Goal: Task Accomplishment & Management: Use online tool/utility

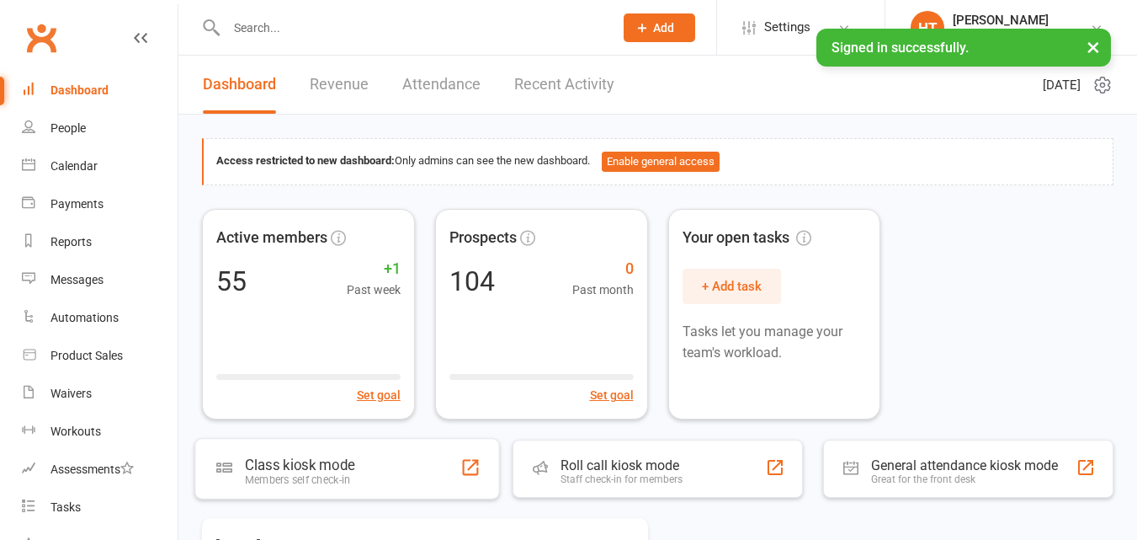
click at [266, 479] on div "Members self check-in" at bounding box center [299, 479] width 109 height 13
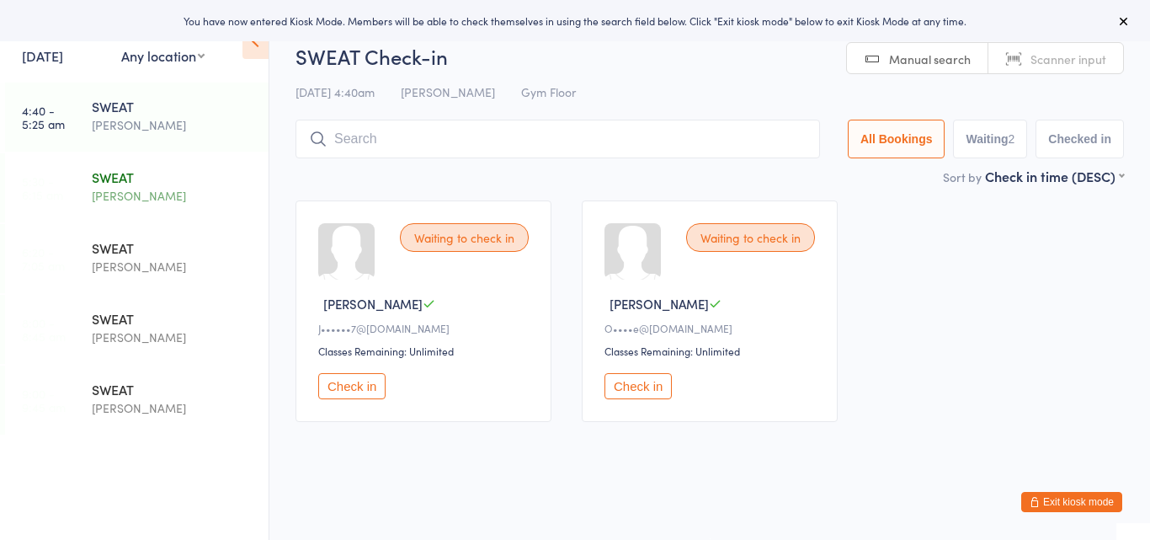
click at [136, 173] on div "SWEAT" at bounding box center [173, 177] width 162 height 19
click at [131, 136] on div "SWEAT Harry Turner" at bounding box center [180, 116] width 177 height 67
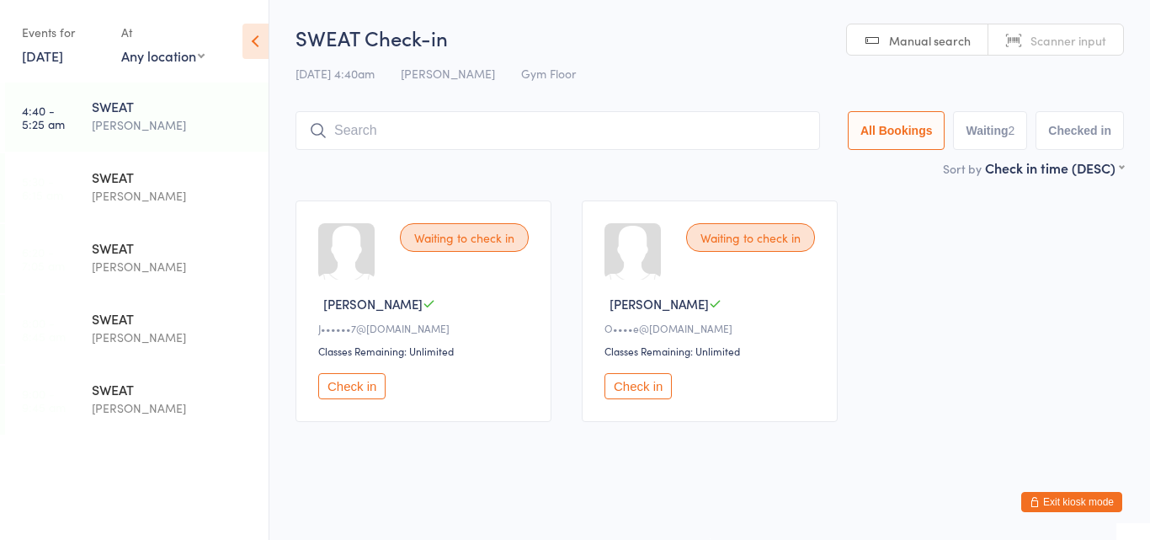
click at [637, 382] on button "Check in" at bounding box center [638, 386] width 67 height 26
click at [339, 386] on button "Check in" at bounding box center [351, 386] width 67 height 26
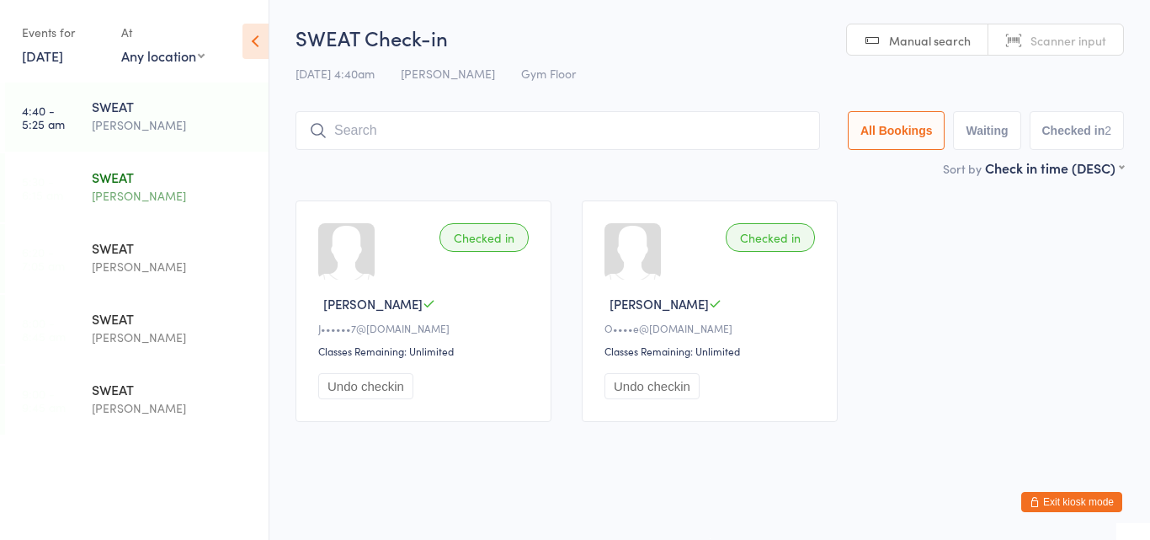
click at [133, 180] on div "SWEAT" at bounding box center [173, 177] width 162 height 19
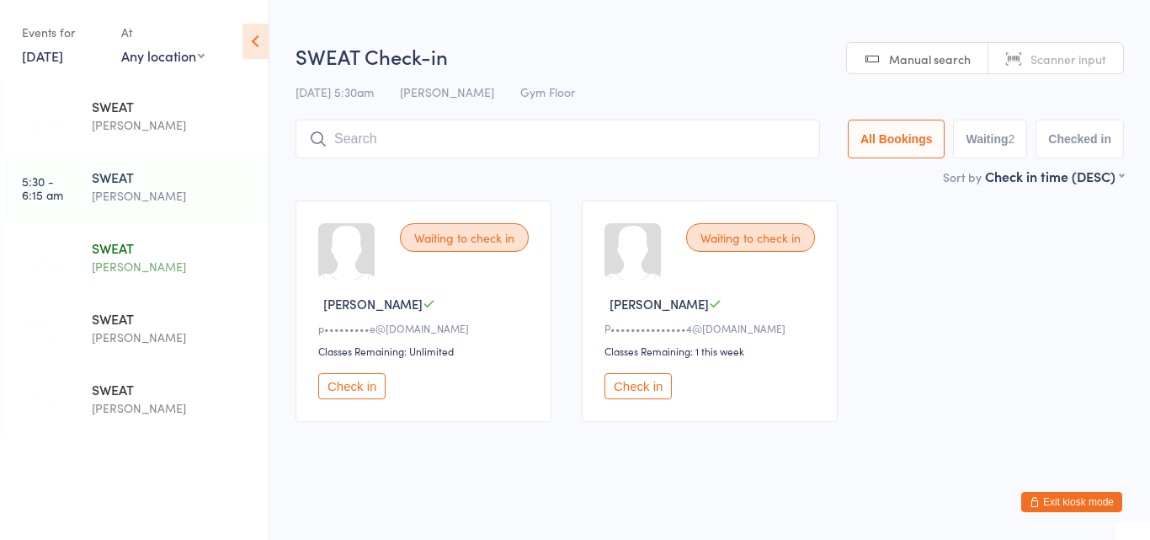
click at [138, 252] on div "SWEAT" at bounding box center [173, 247] width 162 height 19
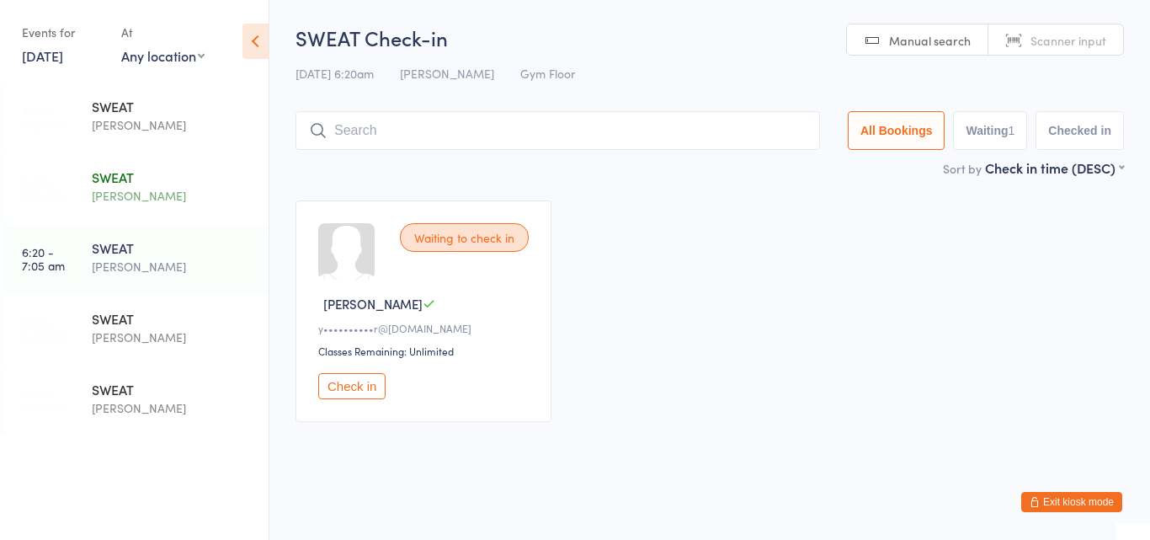
click at [136, 192] on div "[PERSON_NAME]" at bounding box center [173, 195] width 162 height 19
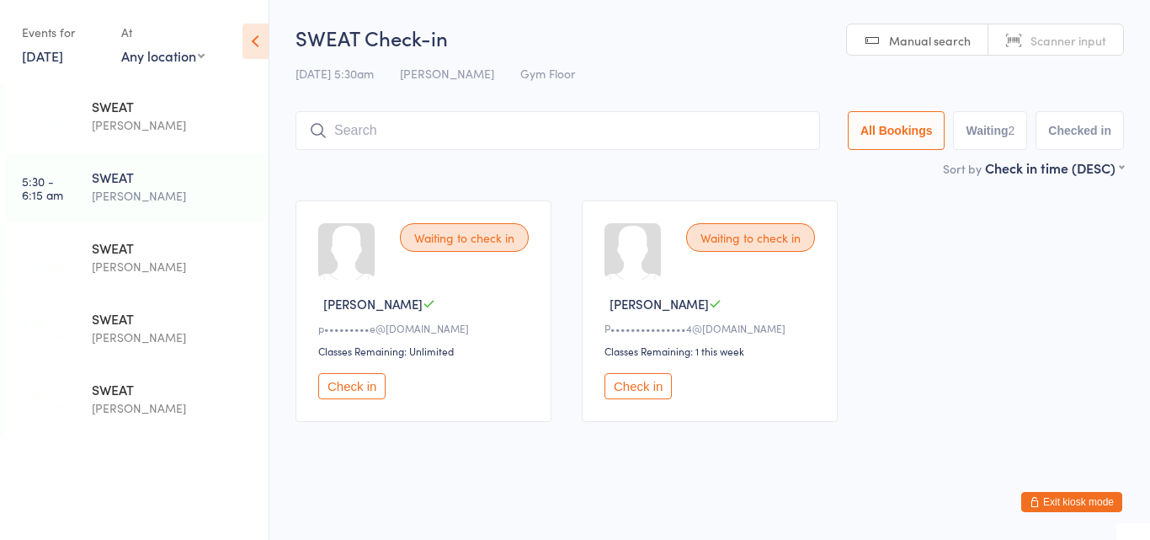
click at [623, 388] on button "Check in" at bounding box center [638, 386] width 67 height 26
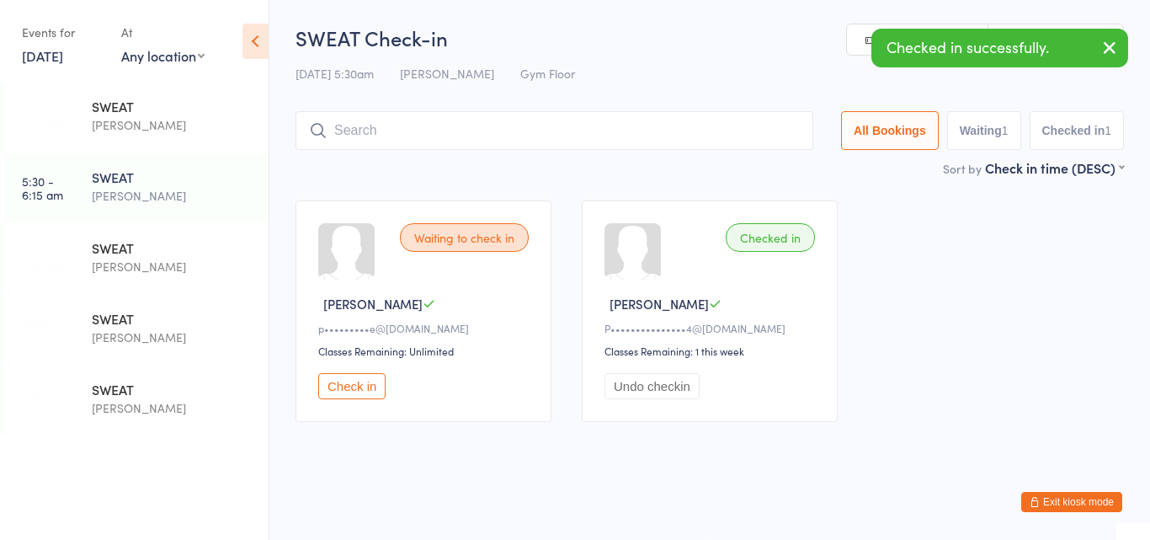
click at [621, 134] on input "search" at bounding box center [555, 130] width 518 height 39
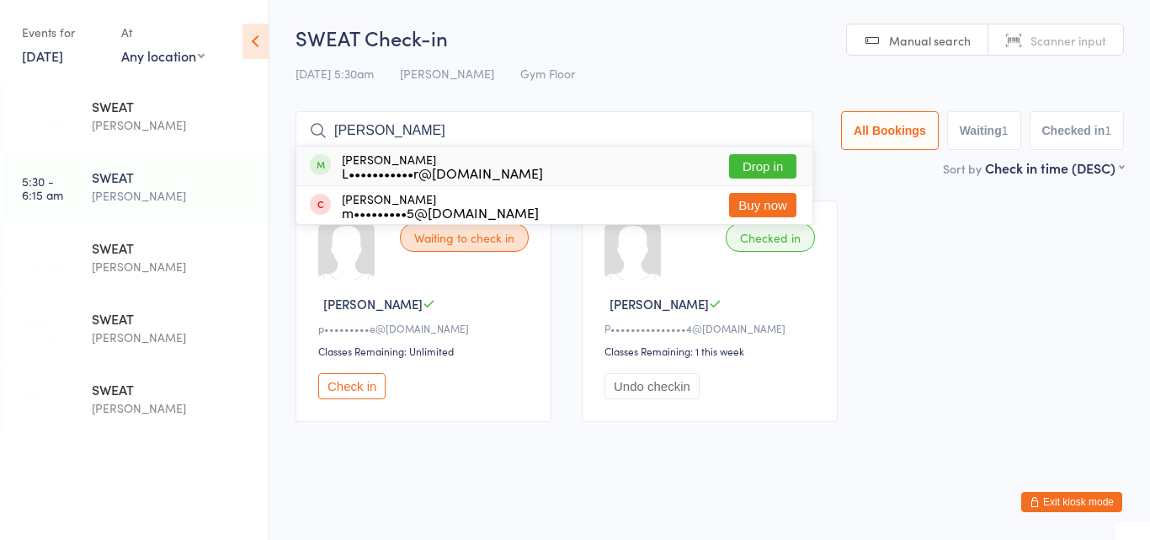
type input "lach"
click at [626, 155] on div "Lachlan Auger L•••••••••••r@hotmail.com Drop in" at bounding box center [554, 166] width 516 height 39
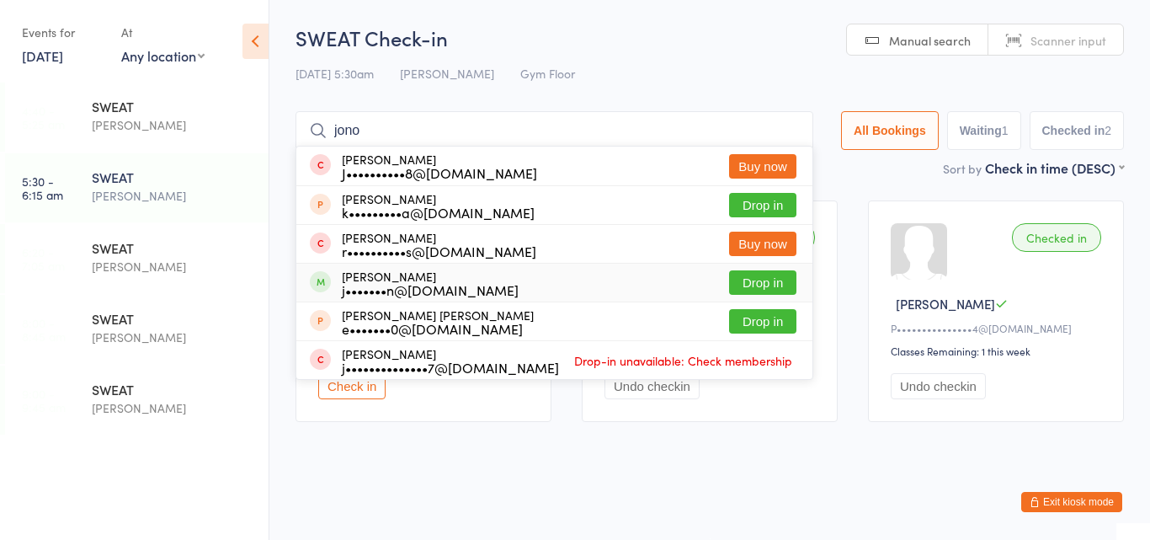
type input "jono"
click at [574, 278] on div "Jonathan Brown j•••••••n@hotmail.com Drop in" at bounding box center [554, 283] width 516 height 38
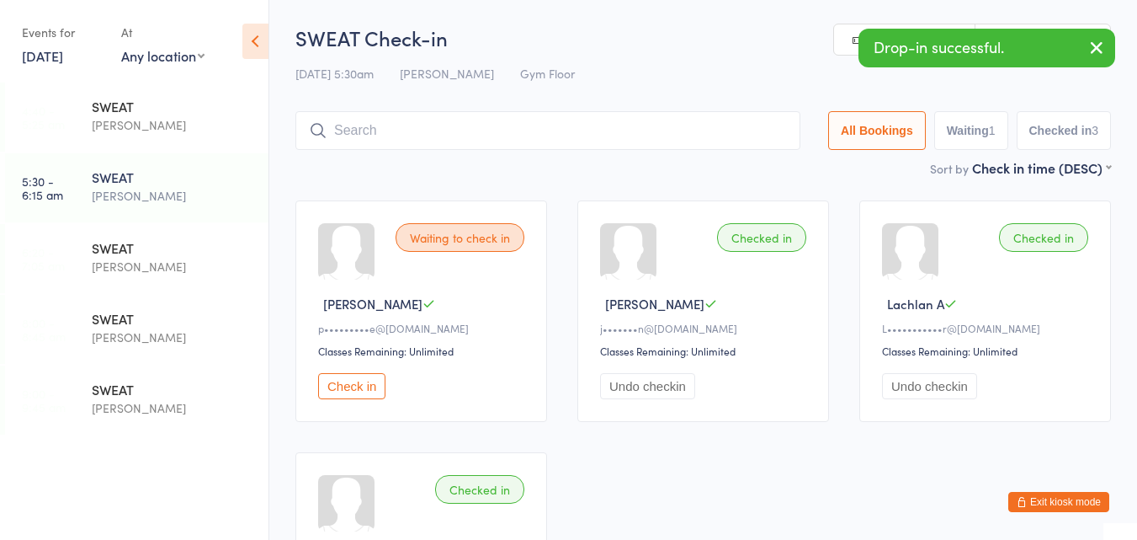
click at [371, 390] on button "Check in" at bounding box center [351, 386] width 67 height 26
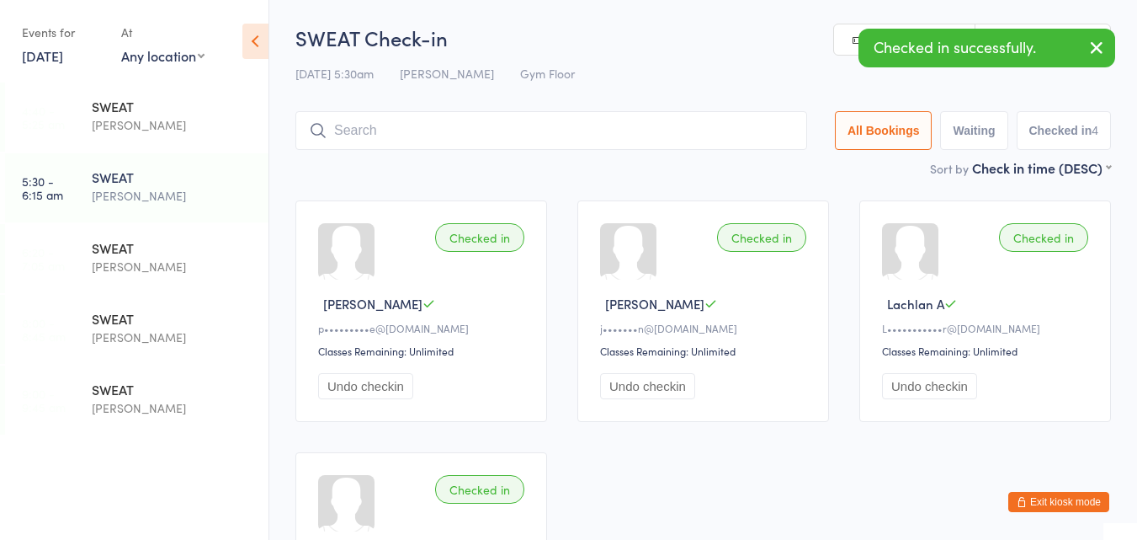
click at [419, 144] on input "search" at bounding box center [552, 130] width 512 height 39
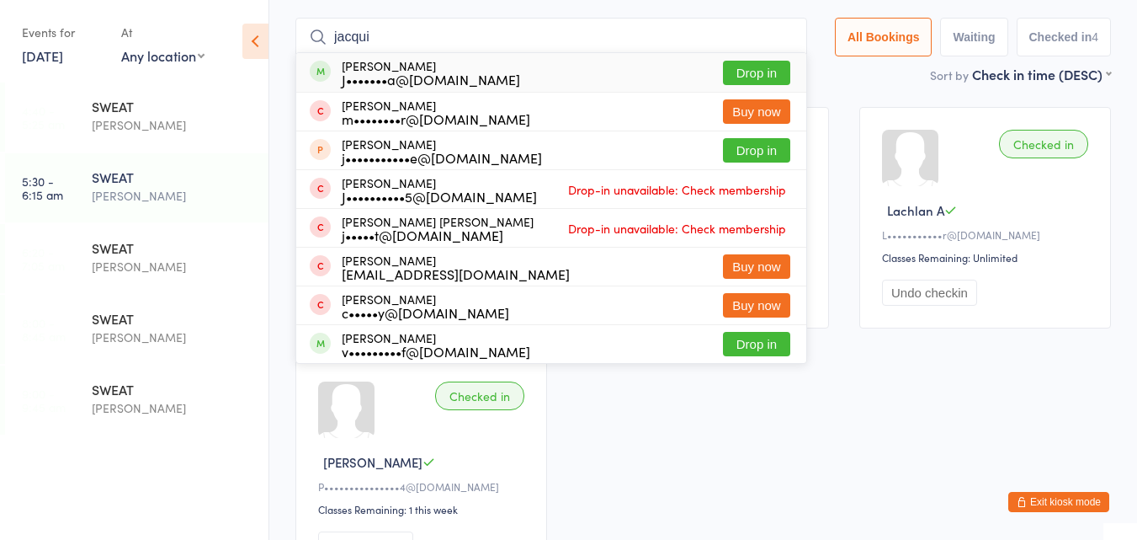
type input "jacqui"
click at [461, 72] on div "J•••••••a@yahoo.com.au" at bounding box center [431, 78] width 178 height 13
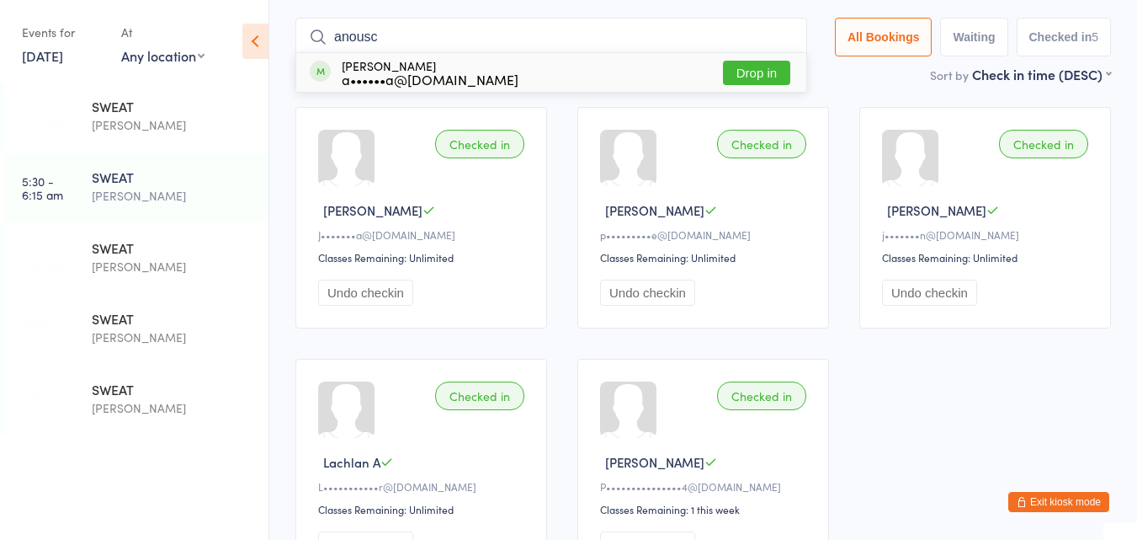
type input "anousc"
click at [480, 62] on div "Anouschka Bridgman a••••••a@bond.edu.au" at bounding box center [430, 72] width 177 height 27
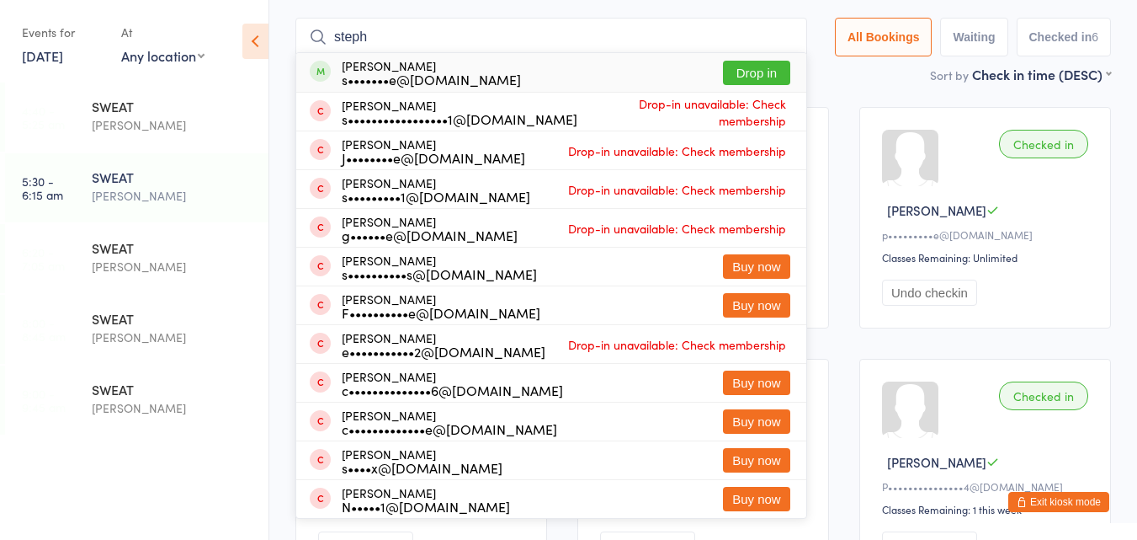
type input "steph"
click at [445, 74] on div "s•••••••e@gmail.com" at bounding box center [431, 78] width 179 height 13
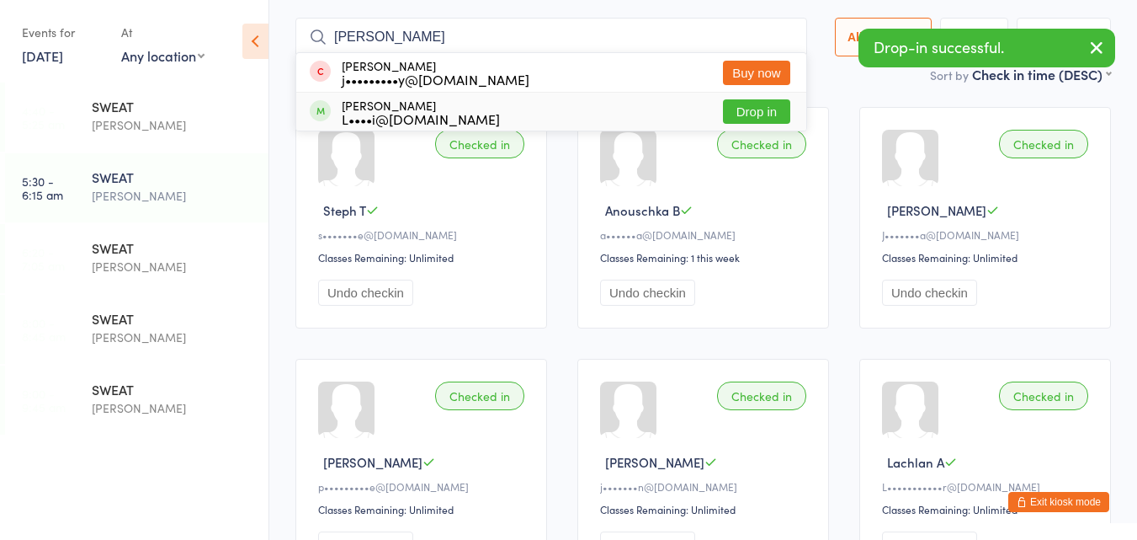
type input "jill"
click at [424, 108] on div "Jill Mathison L••••i@bigpond.net.au" at bounding box center [421, 112] width 158 height 27
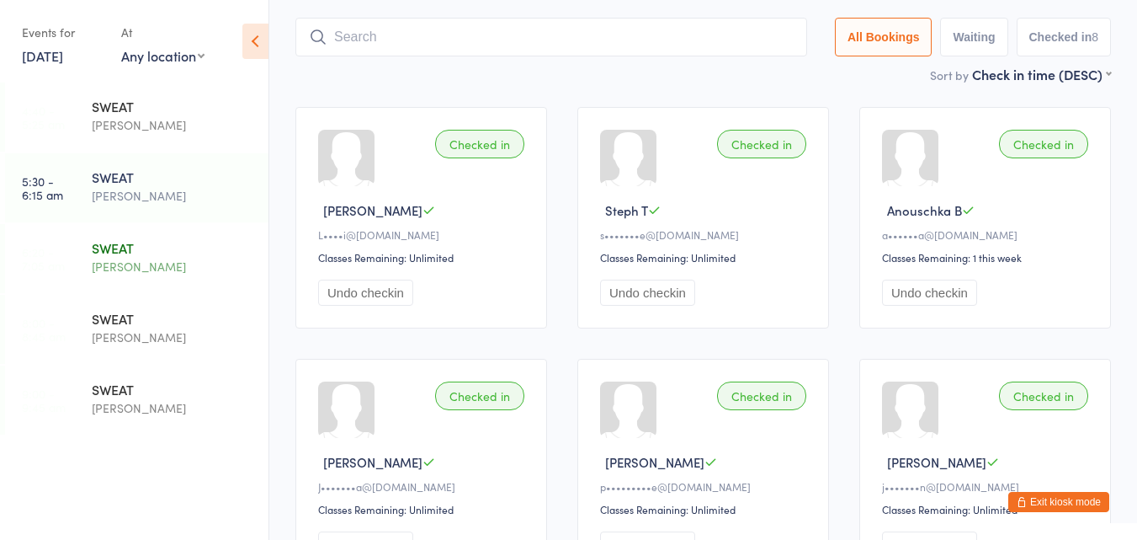
click at [128, 253] on div "SWEAT" at bounding box center [173, 247] width 162 height 19
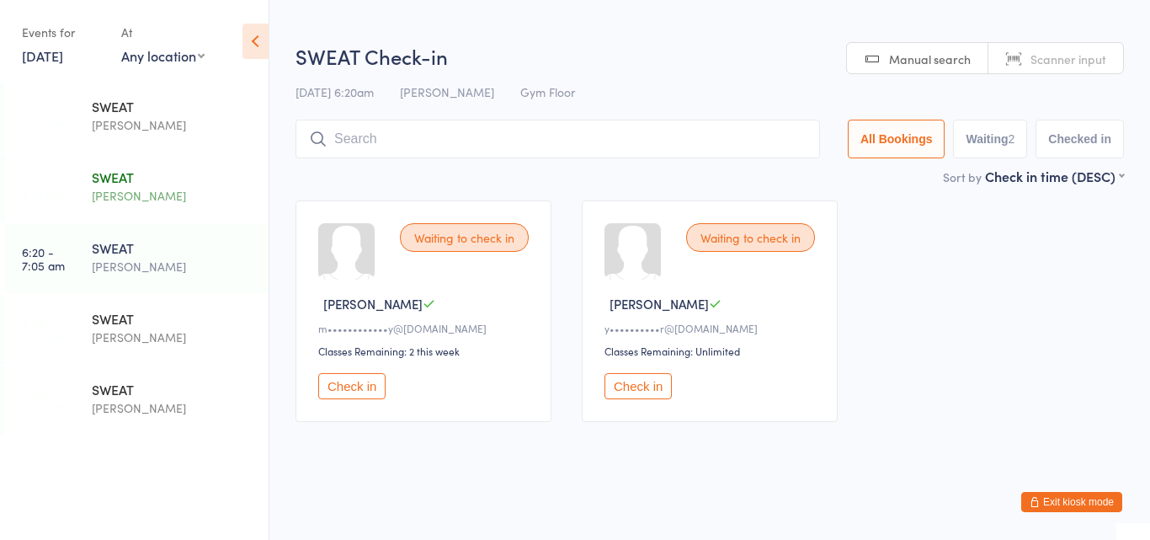
click at [137, 198] on div "[PERSON_NAME]" at bounding box center [173, 195] width 162 height 19
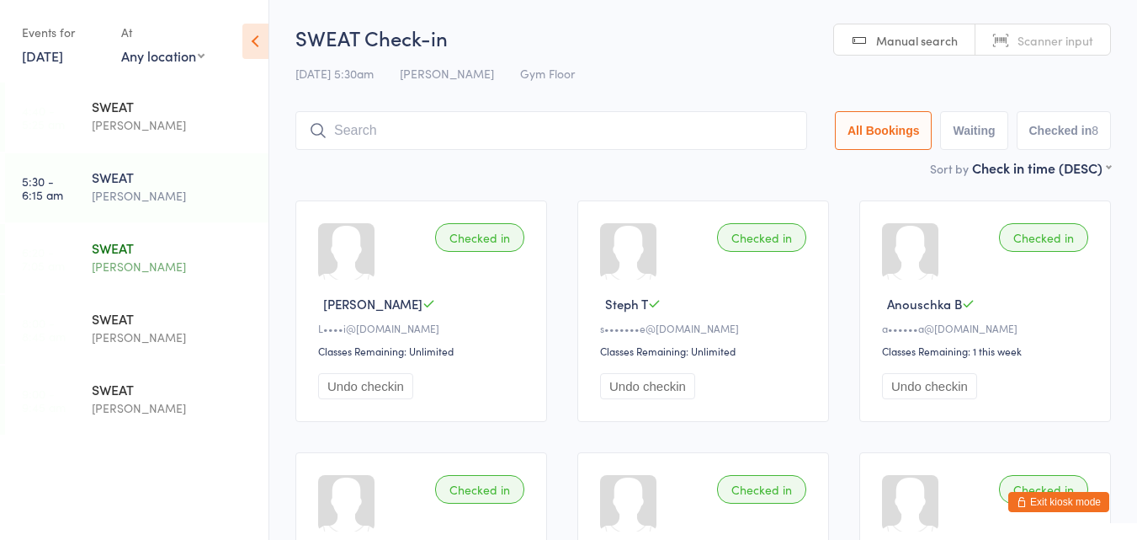
click at [132, 247] on div "SWEAT" at bounding box center [173, 247] width 162 height 19
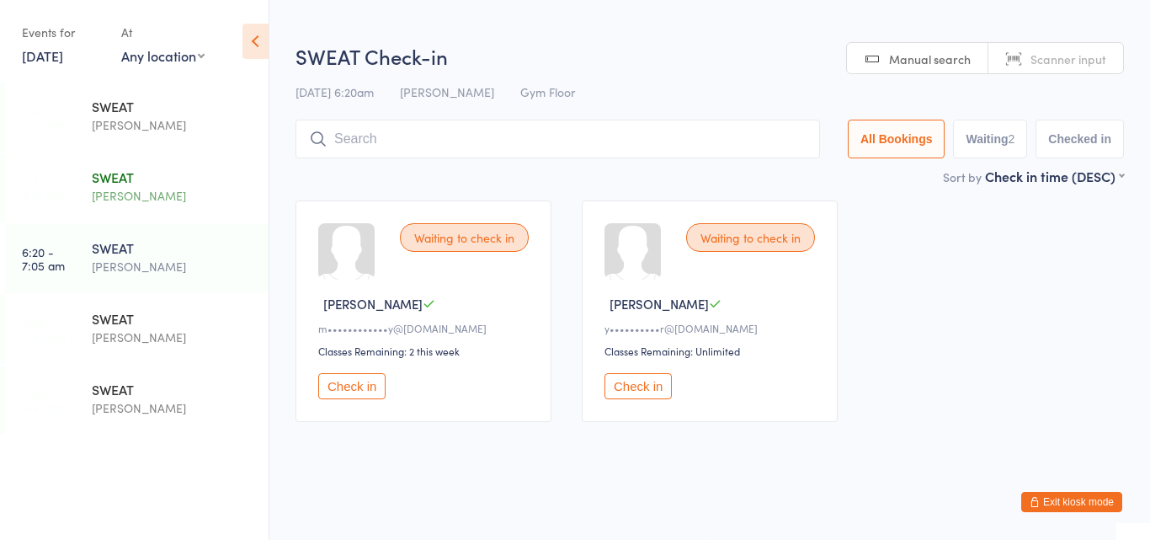
click at [142, 185] on div "SWEAT" at bounding box center [173, 177] width 162 height 19
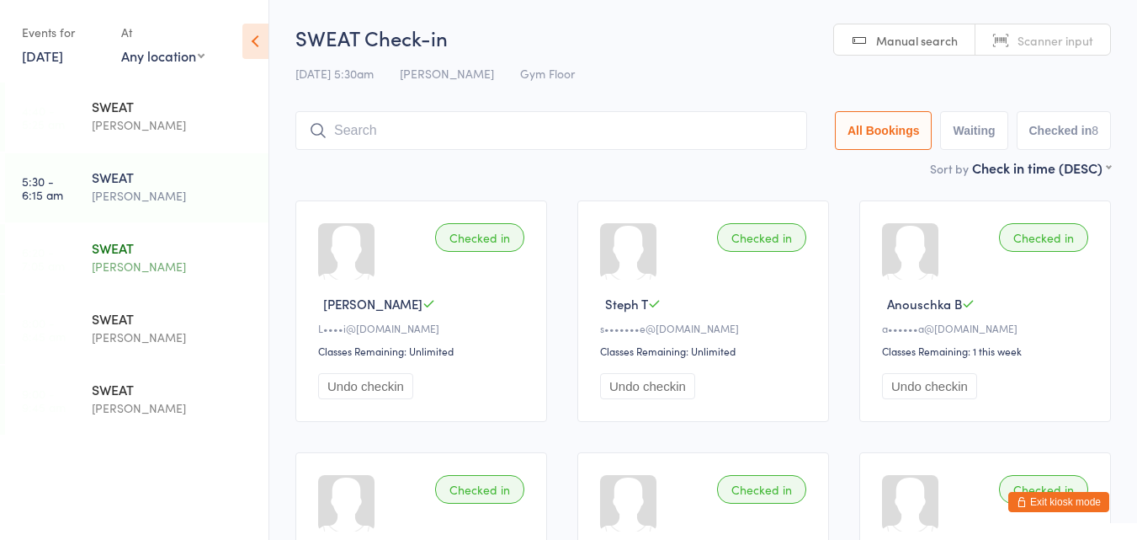
click at [115, 244] on div "SWEAT" at bounding box center [173, 247] width 162 height 19
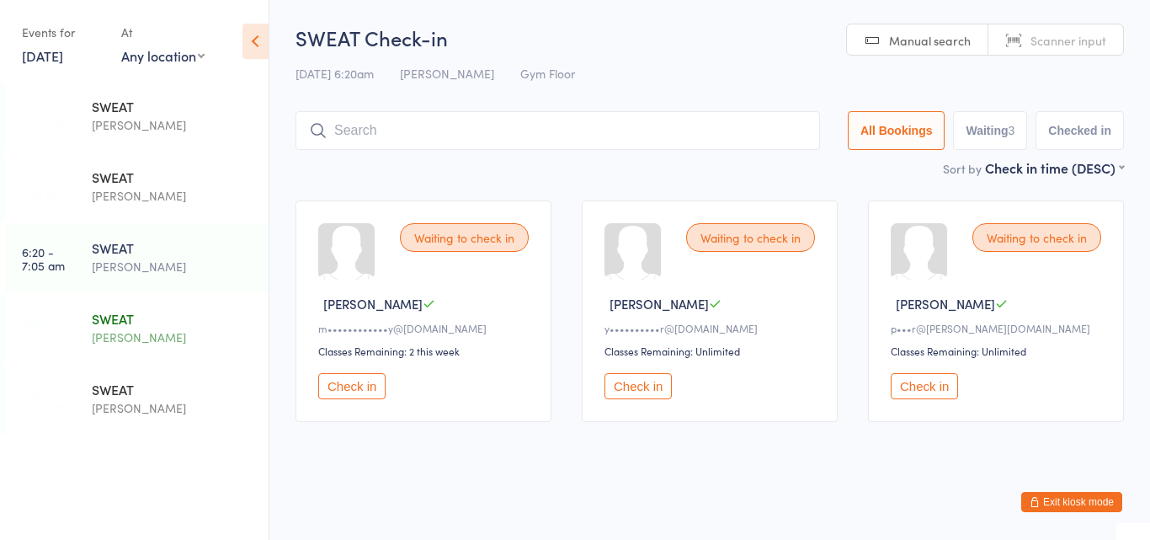
click at [115, 317] on div "SWEAT" at bounding box center [173, 318] width 162 height 19
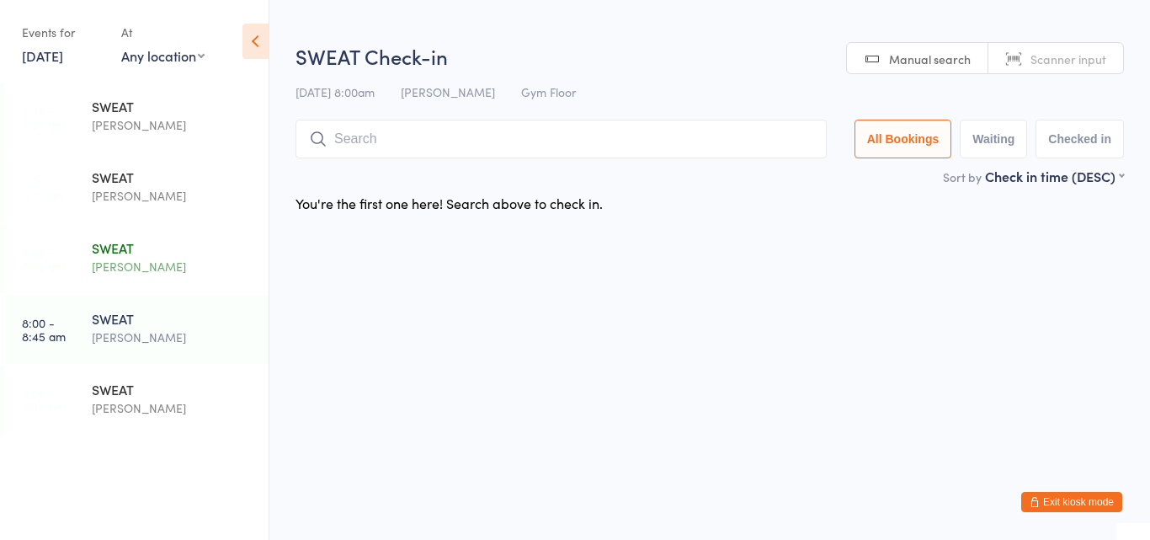
click at [140, 249] on div "SWEAT" at bounding box center [173, 247] width 162 height 19
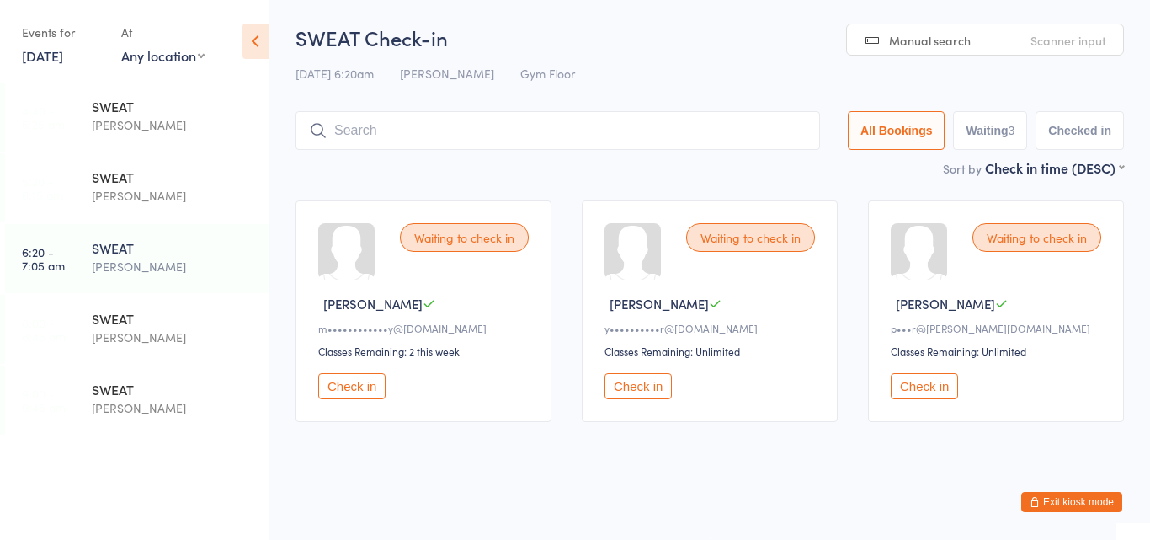
click at [337, 384] on button "Check in" at bounding box center [351, 386] width 67 height 26
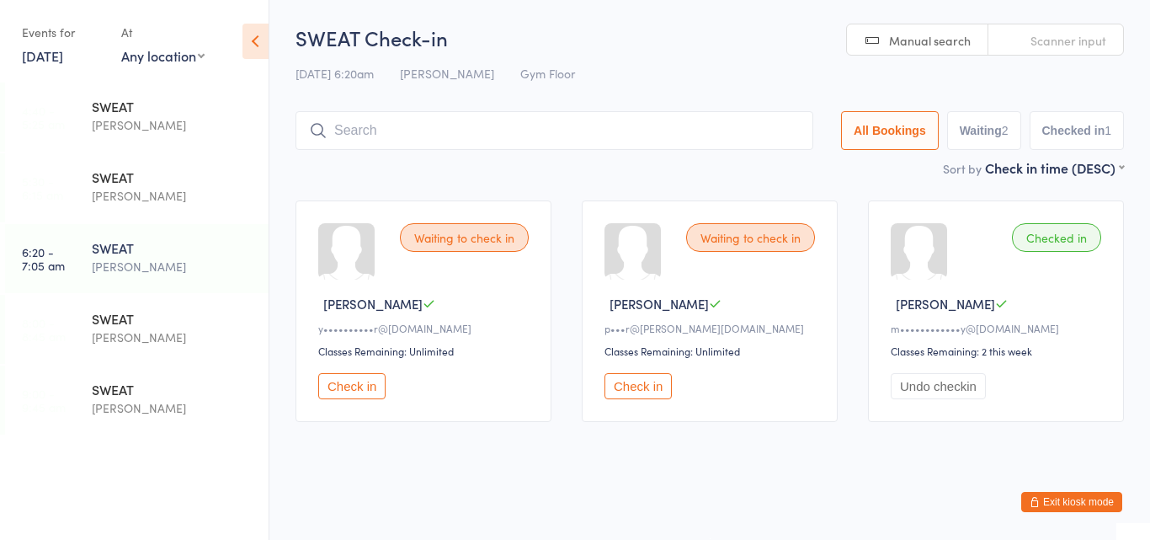
click at [626, 386] on button "Check in" at bounding box center [638, 386] width 67 height 26
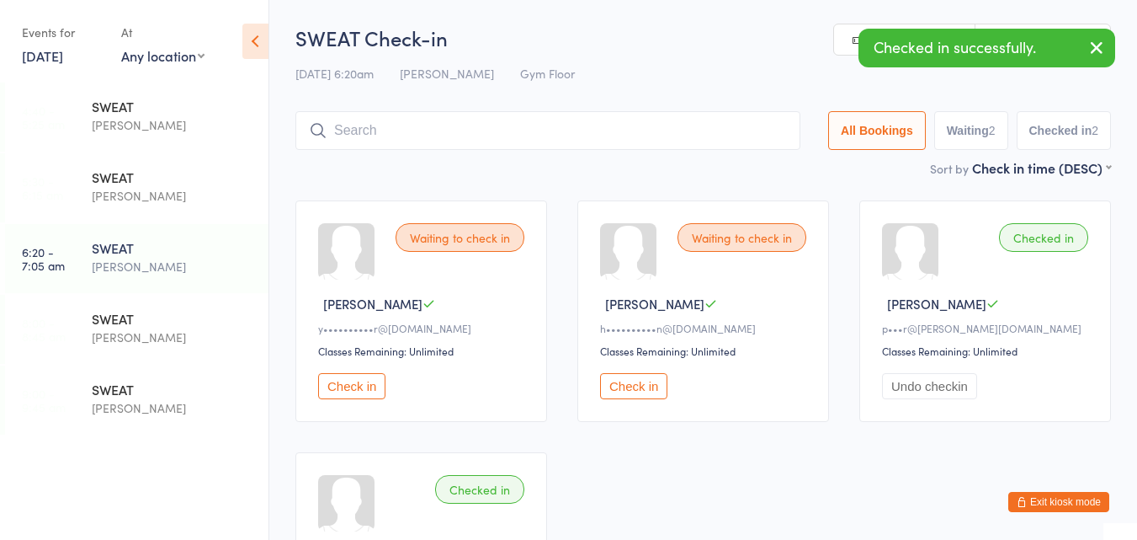
click at [644, 385] on button "Check in" at bounding box center [633, 386] width 67 height 26
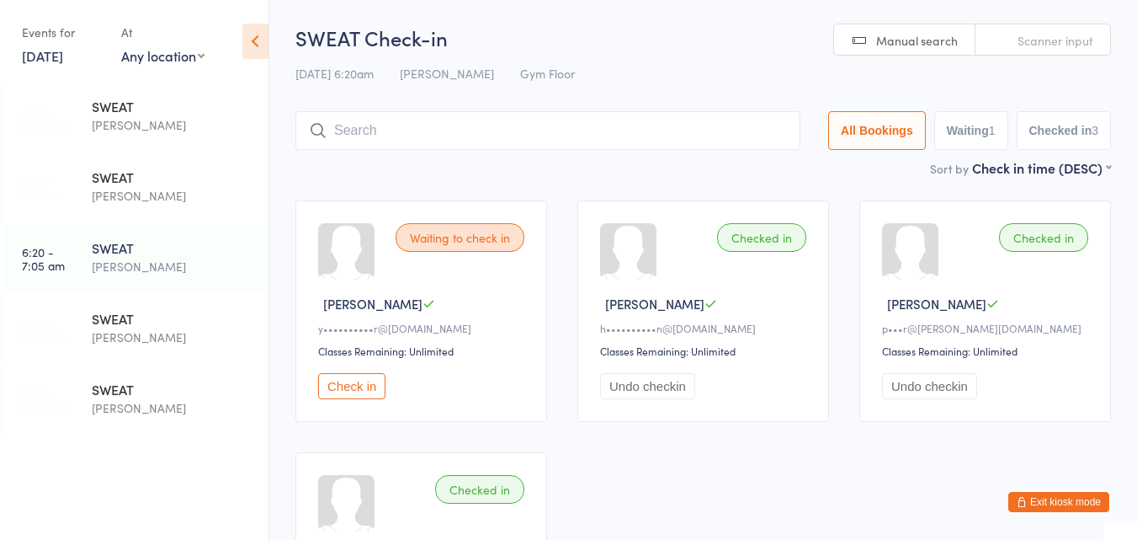
click at [380, 385] on button "Check in" at bounding box center [351, 386] width 67 height 26
click at [131, 319] on div "SWEAT" at bounding box center [173, 318] width 162 height 19
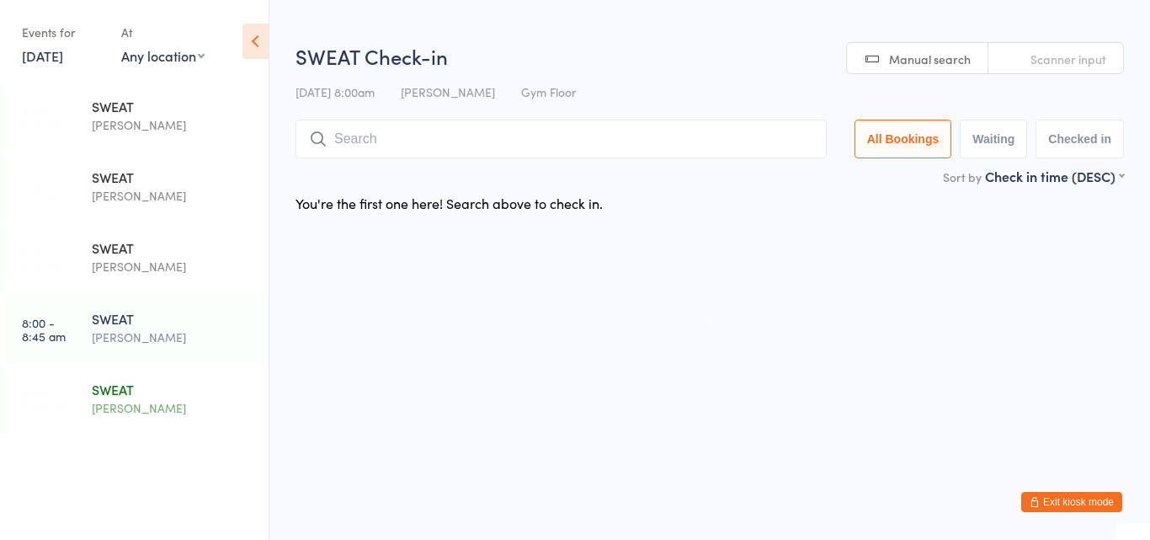
click at [142, 396] on div "SWEAT" at bounding box center [173, 389] width 162 height 19
click at [151, 271] on div "[PERSON_NAME]" at bounding box center [173, 266] width 162 height 19
